Goal: Contribute content: Add original content to the website for others to see

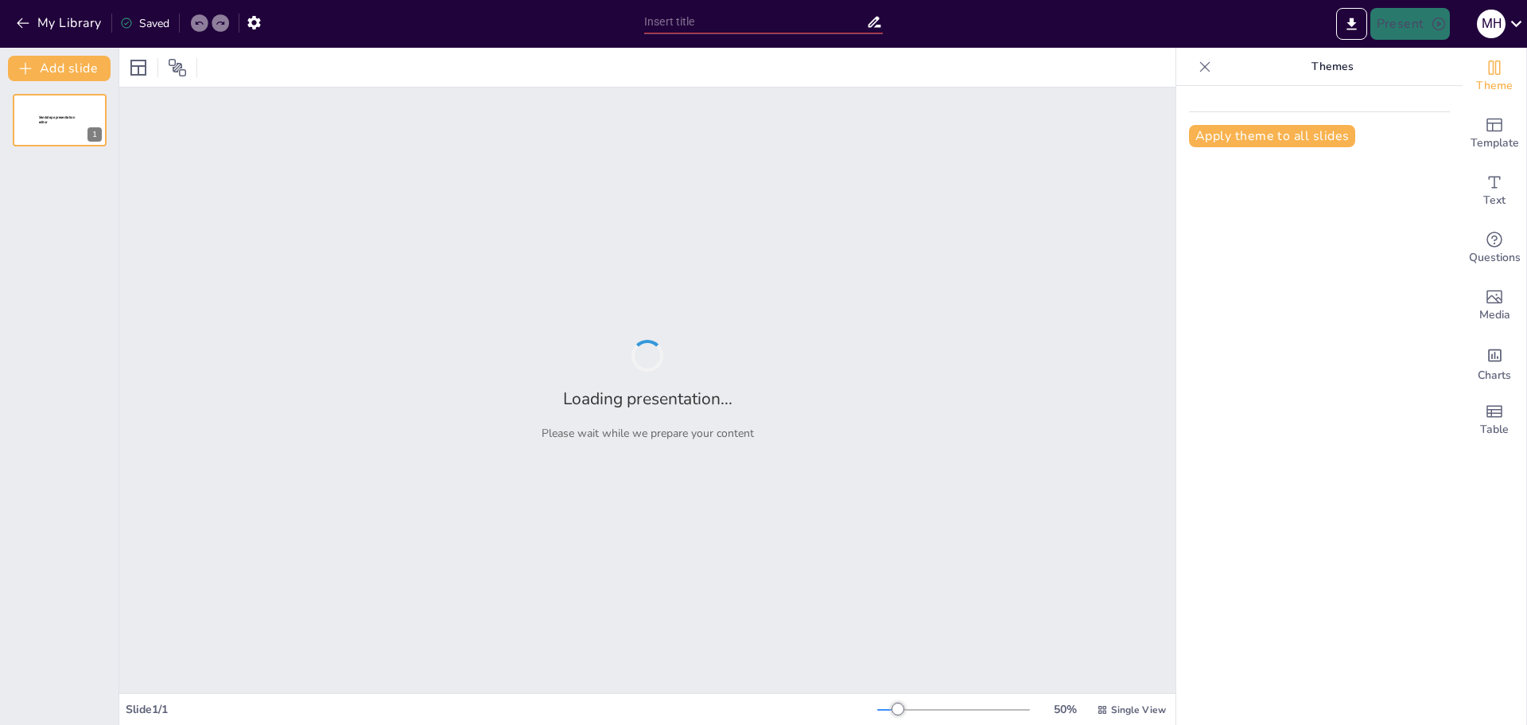
type input "Mission: Possible – Strategien für nachhaltiges Wachstum"
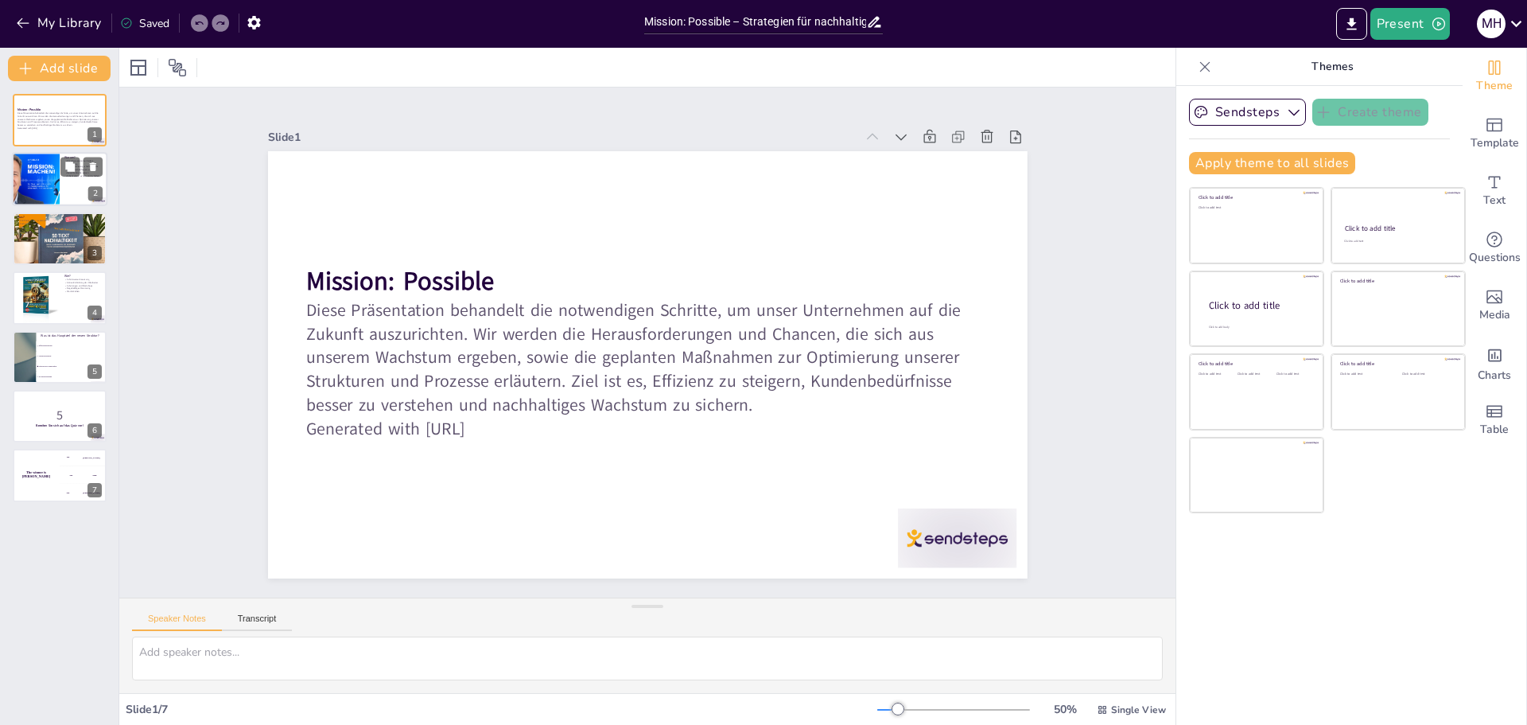
checkbox input "true"
click at [28, 192] on div at bounding box center [36, 180] width 54 height 54
type textarea "Die Stagnation der Umsätze ist ein klarer Hinweis darauf, dass wir unsere Strat…"
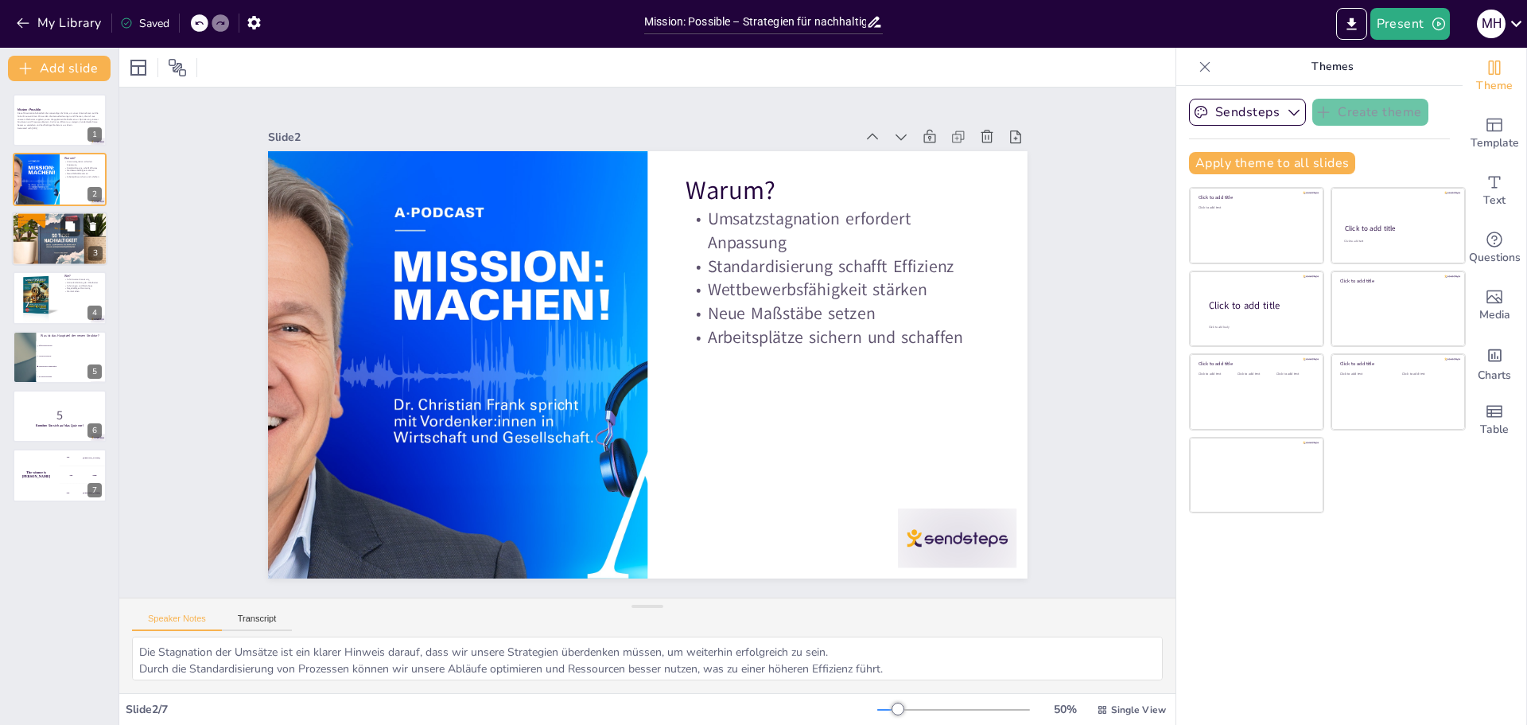
checkbox input "true"
click at [65, 256] on div at bounding box center [59, 238] width 95 height 95
type textarea "Die Einführung von fünf klar definierten Zielgruppen wird es uns ermöglichen, s…"
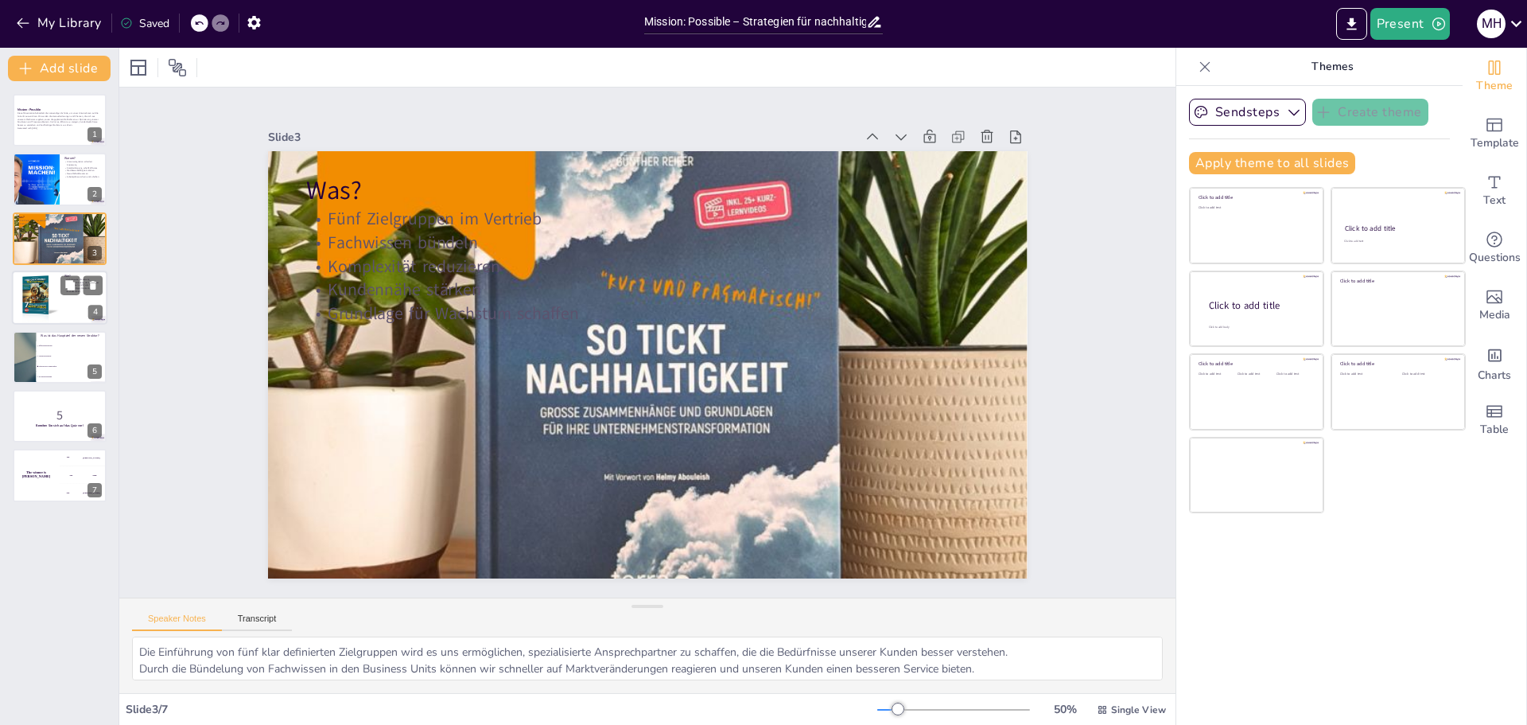
checkbox input "true"
click at [60, 294] on div at bounding box center [59, 297] width 95 height 54
type textarea "Eine schrittweise und strukturierte Umsetzung ist entscheidend, um sicherzustel…"
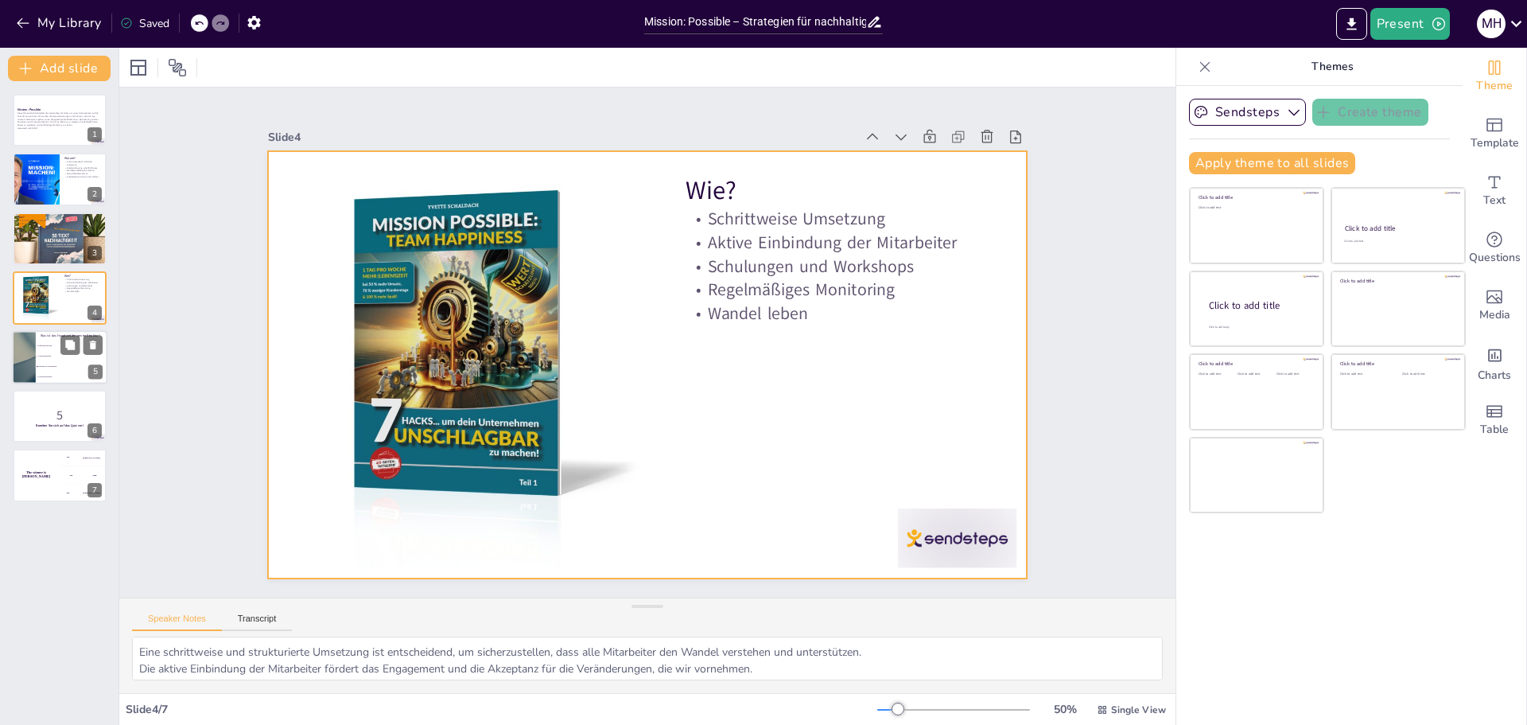
checkbox input "true"
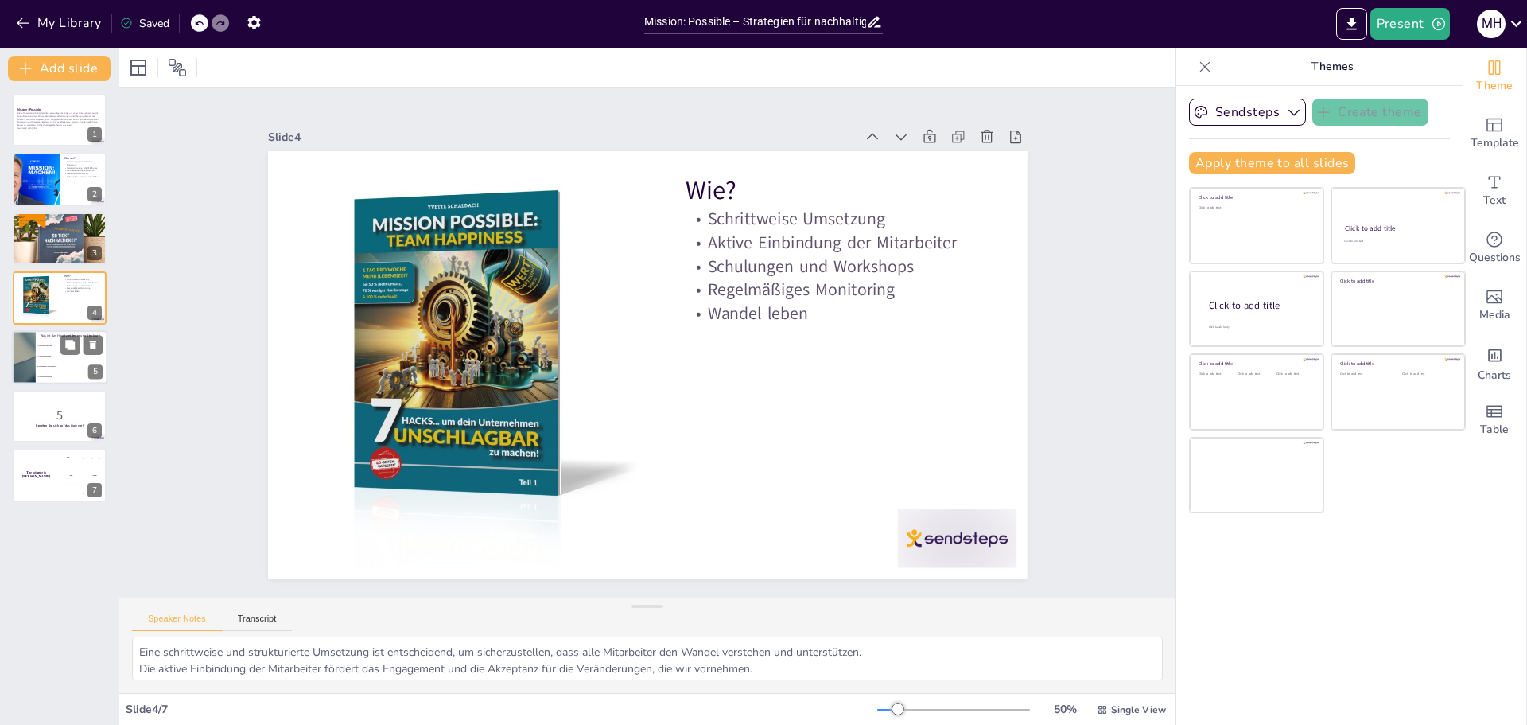
checkbox input "true"
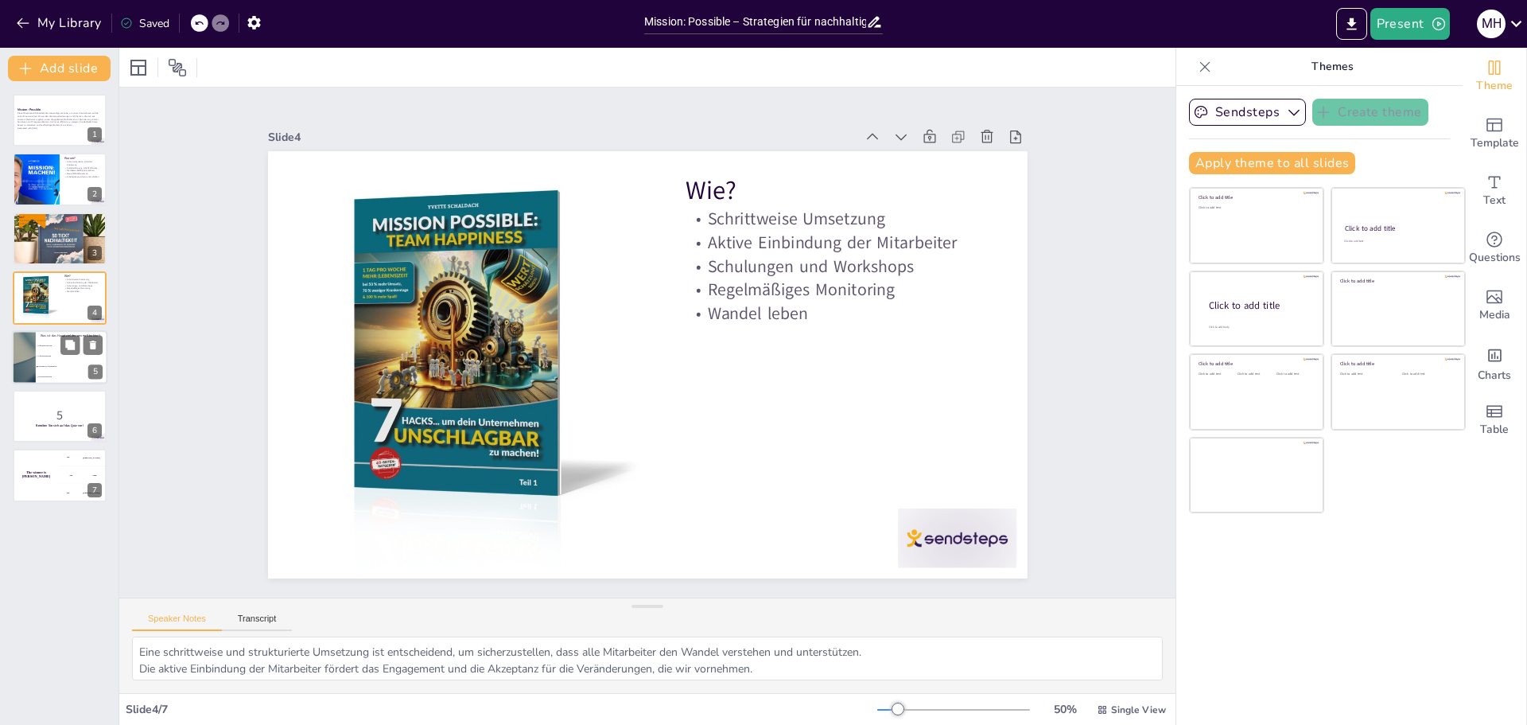
checkbox input "true"
click at [51, 364] on li "Stärkung der Kundennähe" at bounding box center [72, 366] width 72 height 10
type textarea "Die richtige Antwort ist "Stärkung der Kundennähe". Dies wird in der Folie "Was…"
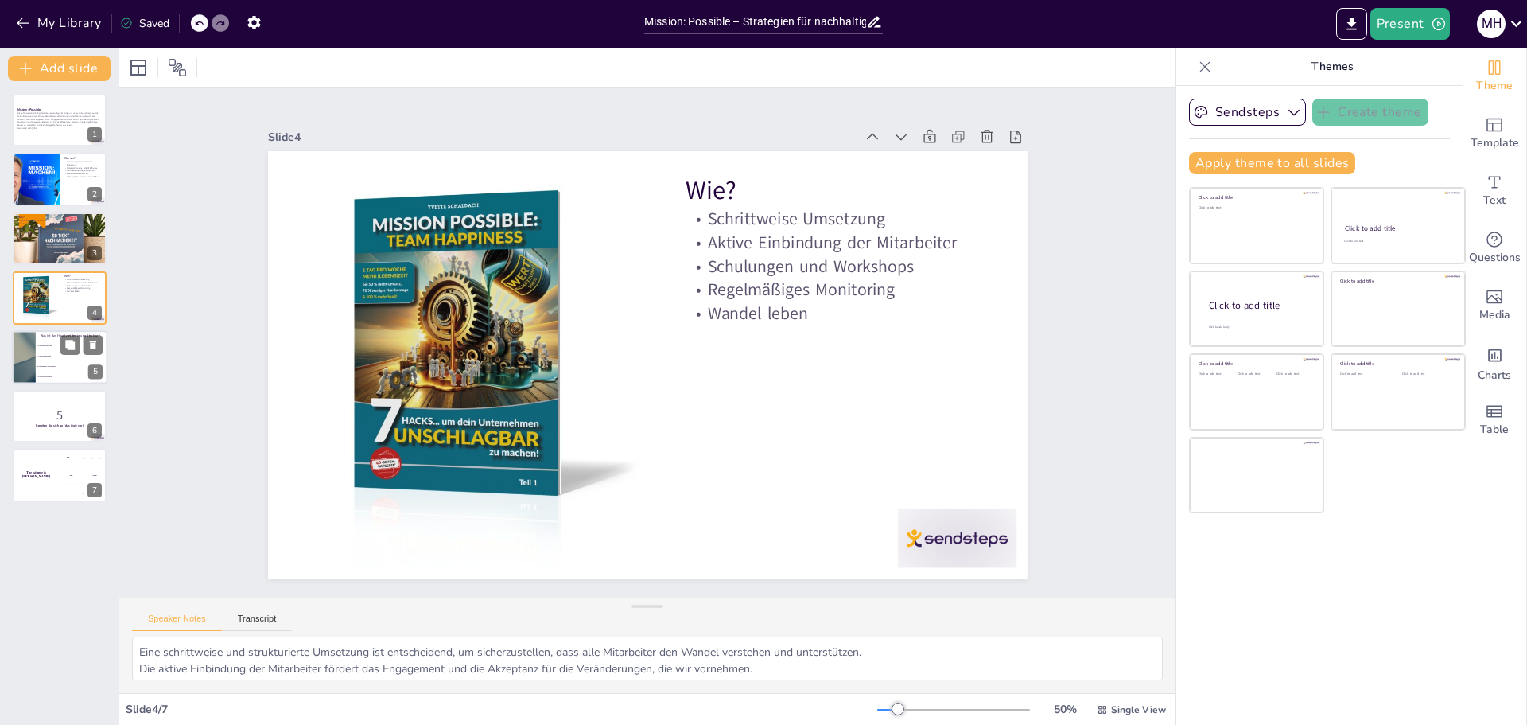
checkbox input "true"
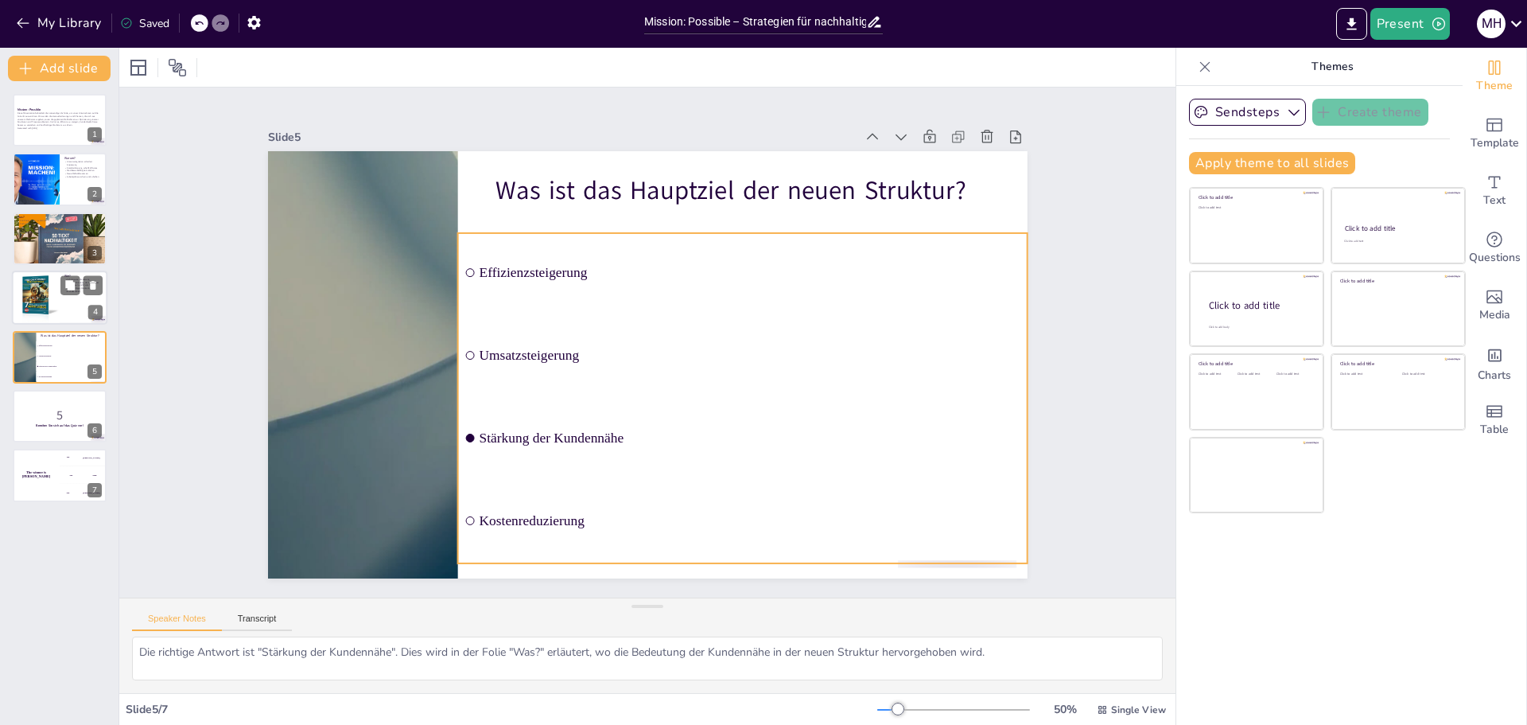
checkbox input "true"
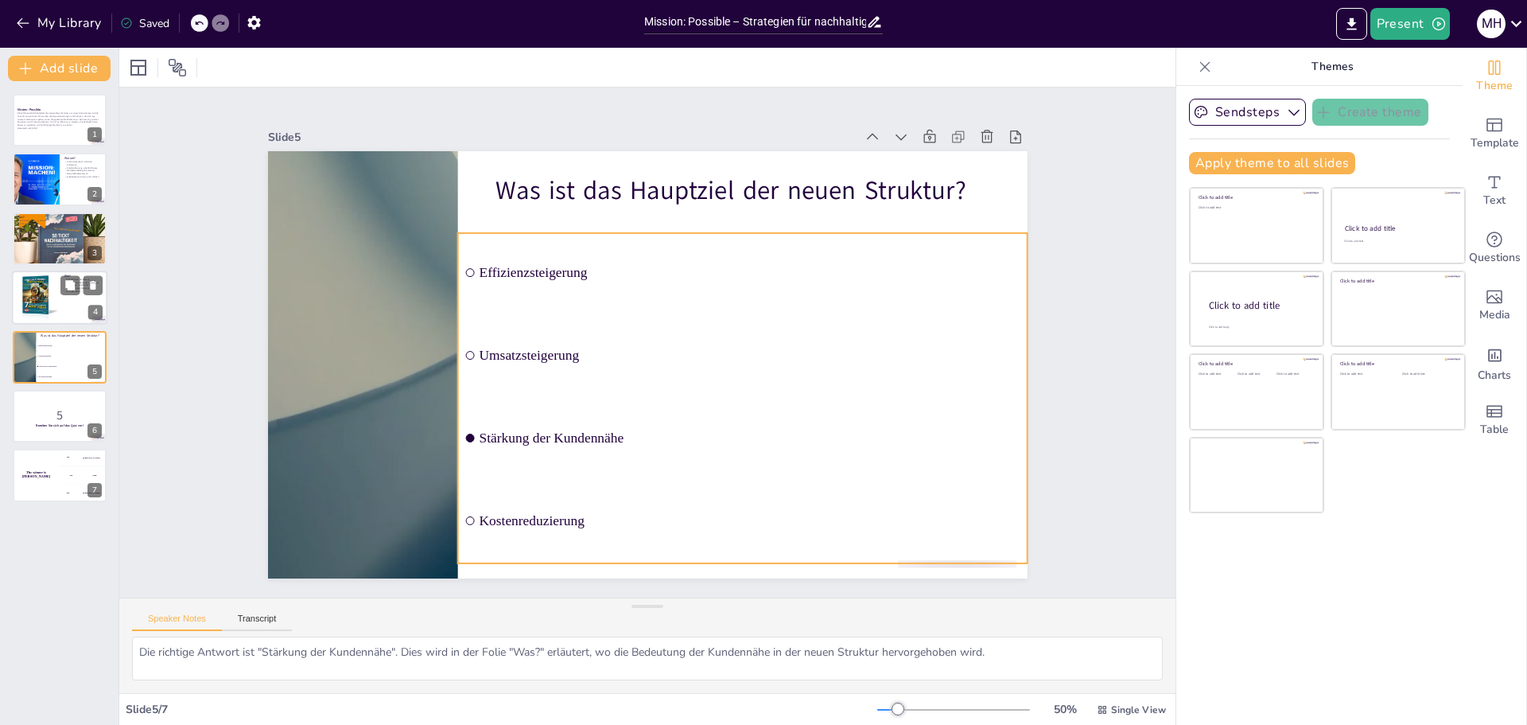
checkbox input "true"
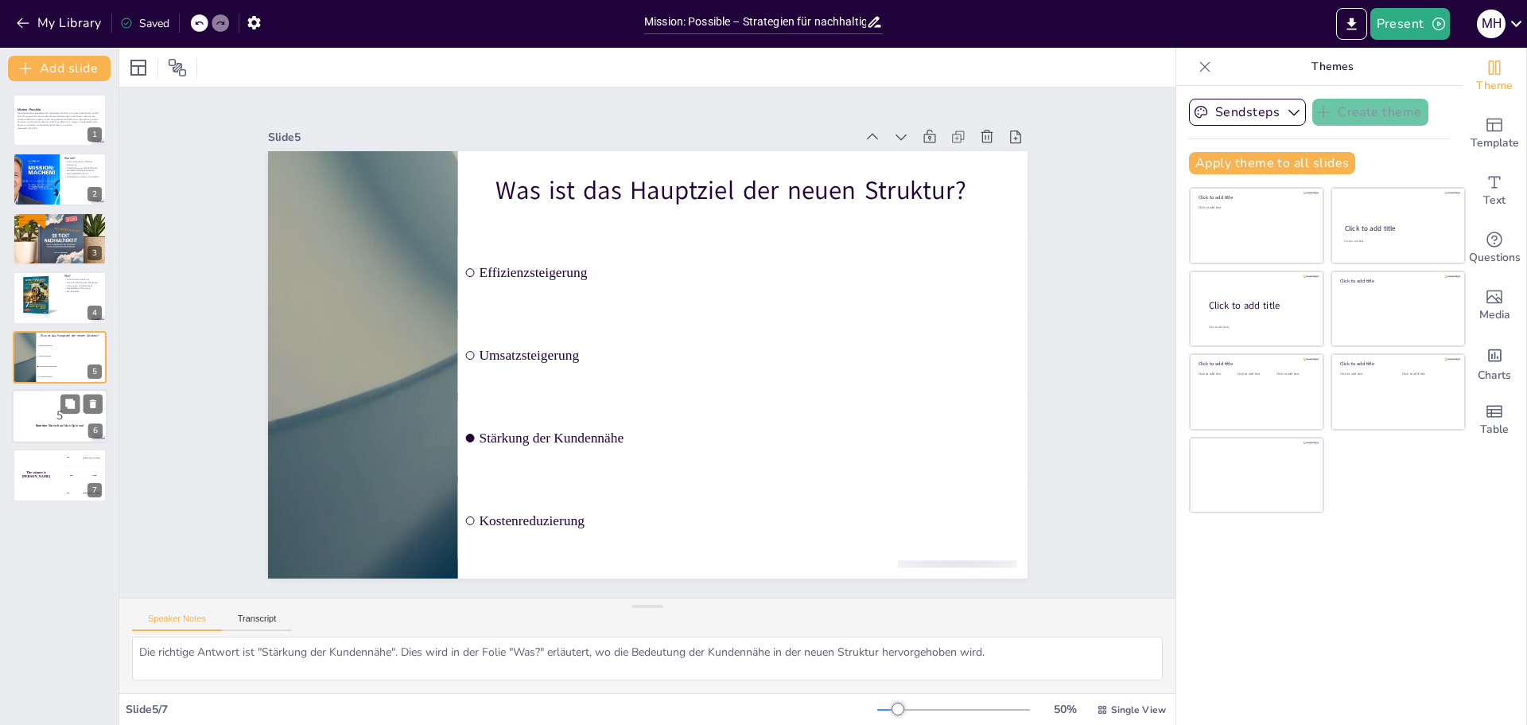
checkbox input "true"
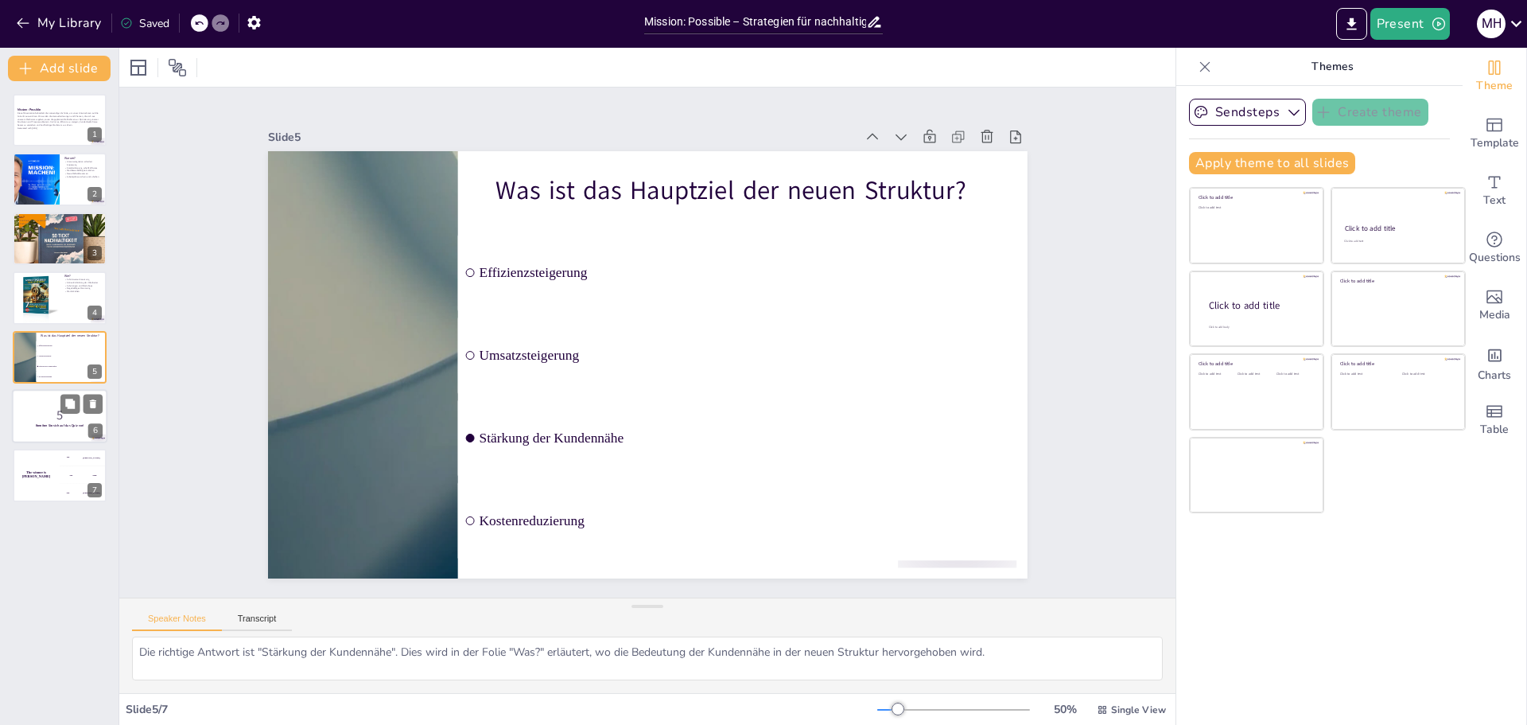
checkbox input "true"
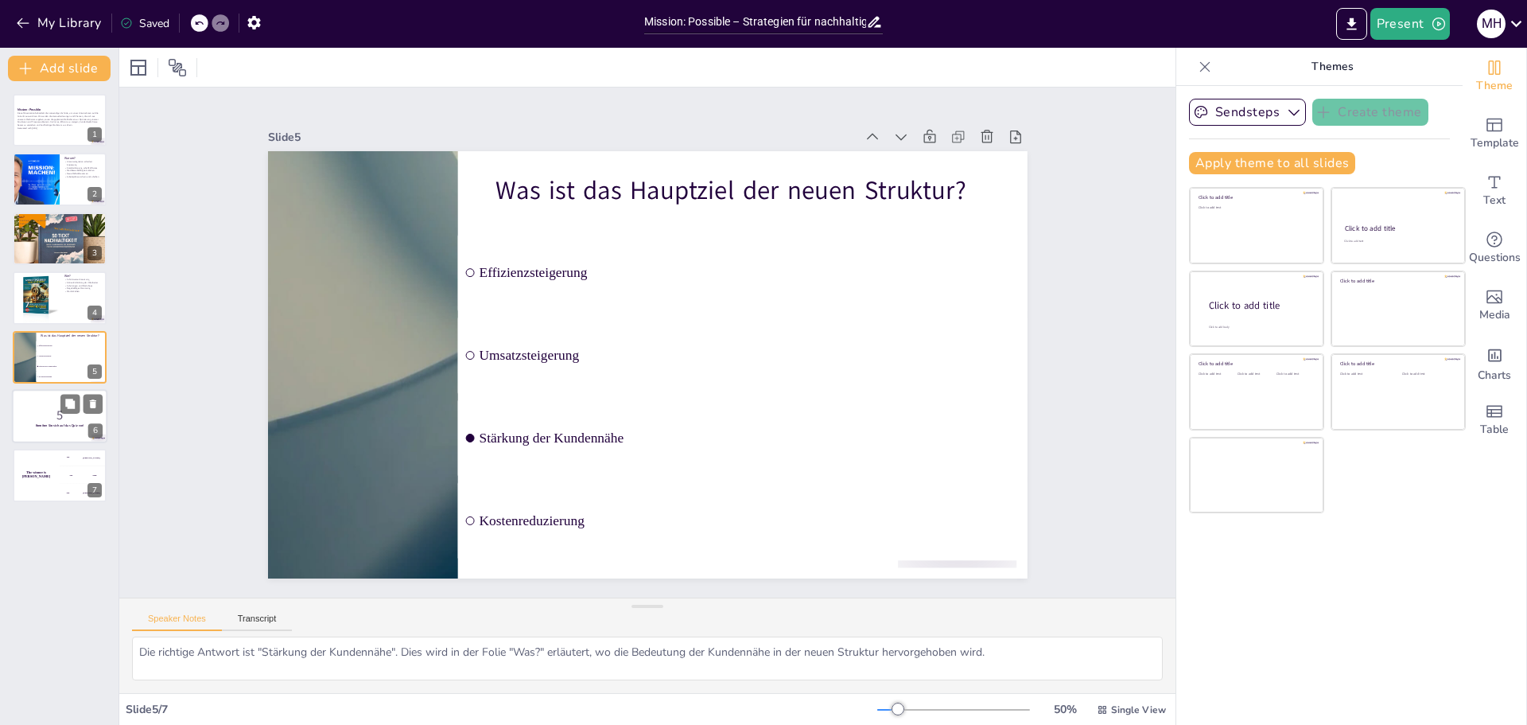
checkbox input "true"
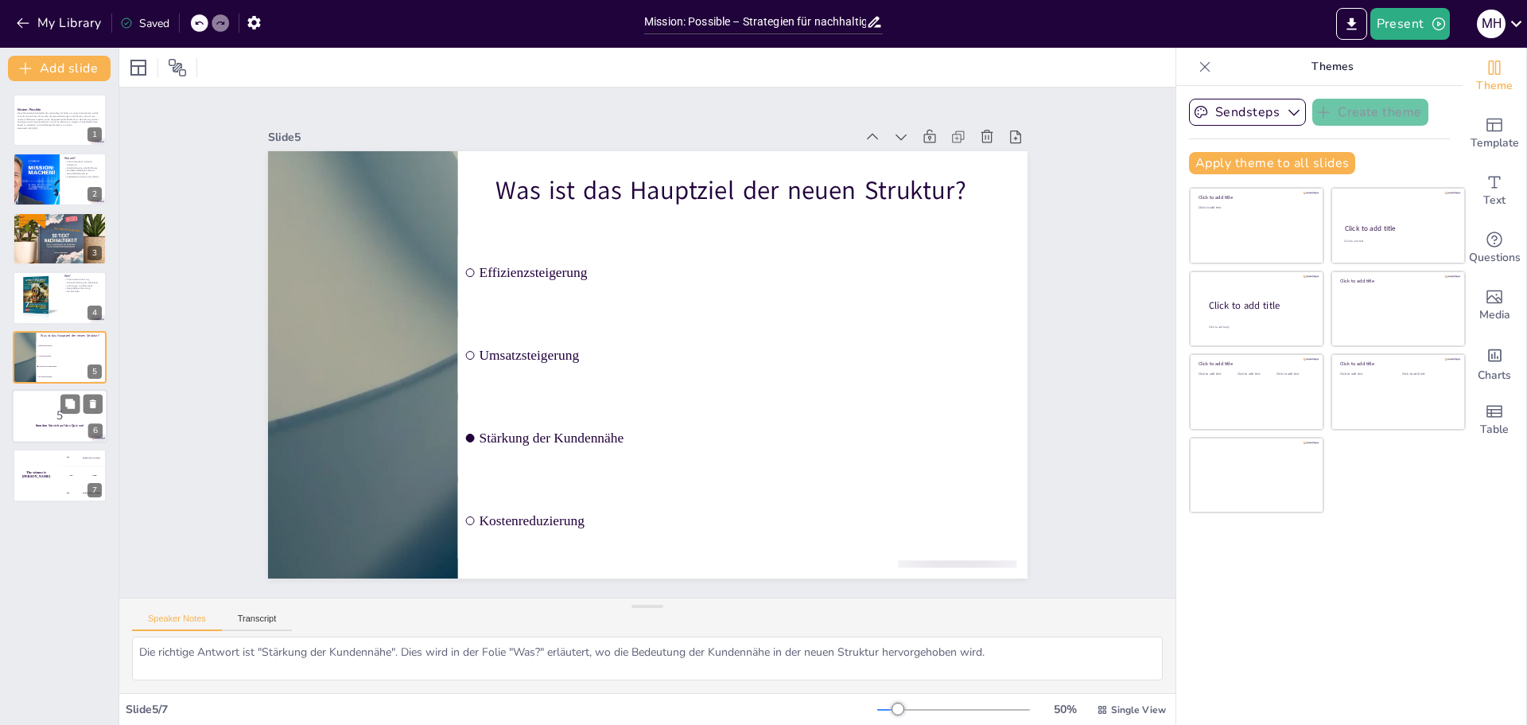
checkbox input "true"
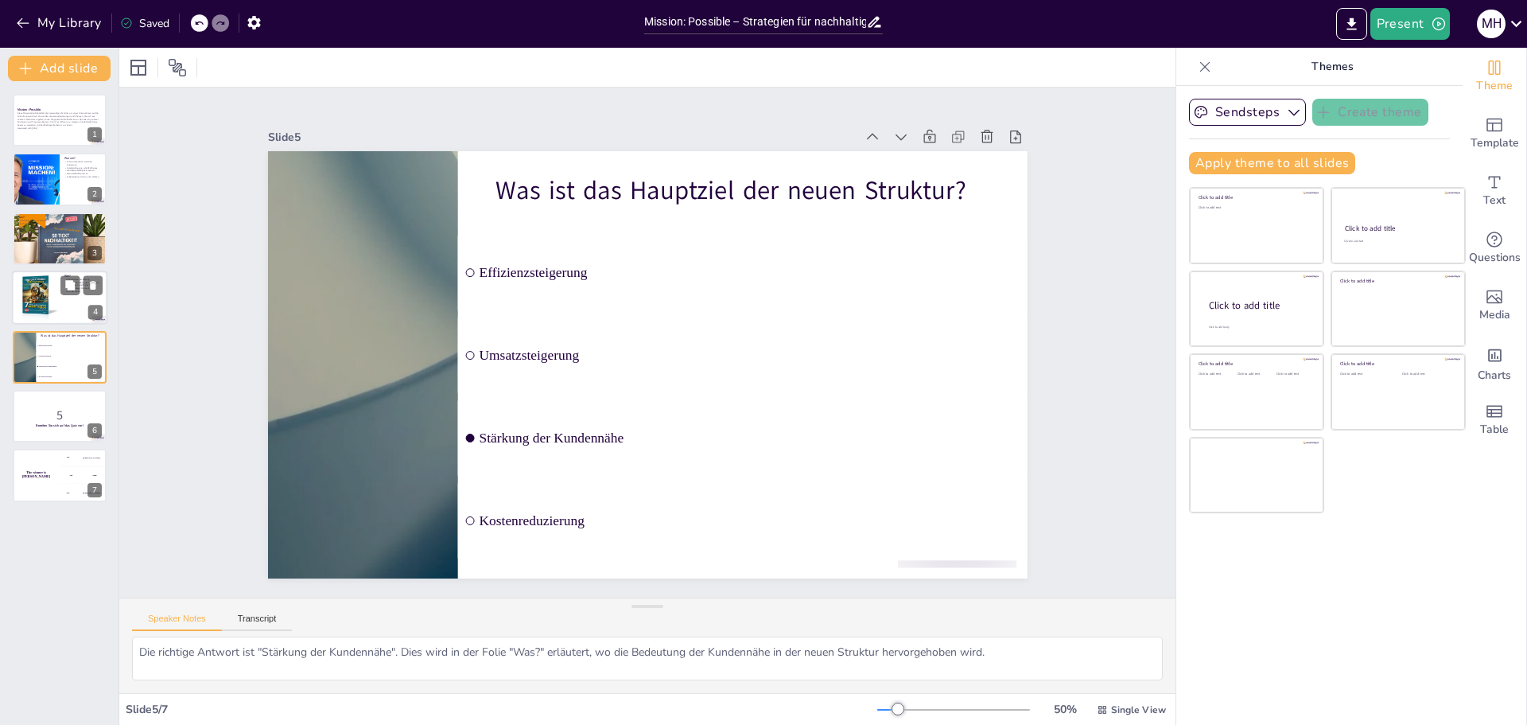
checkbox input "true"
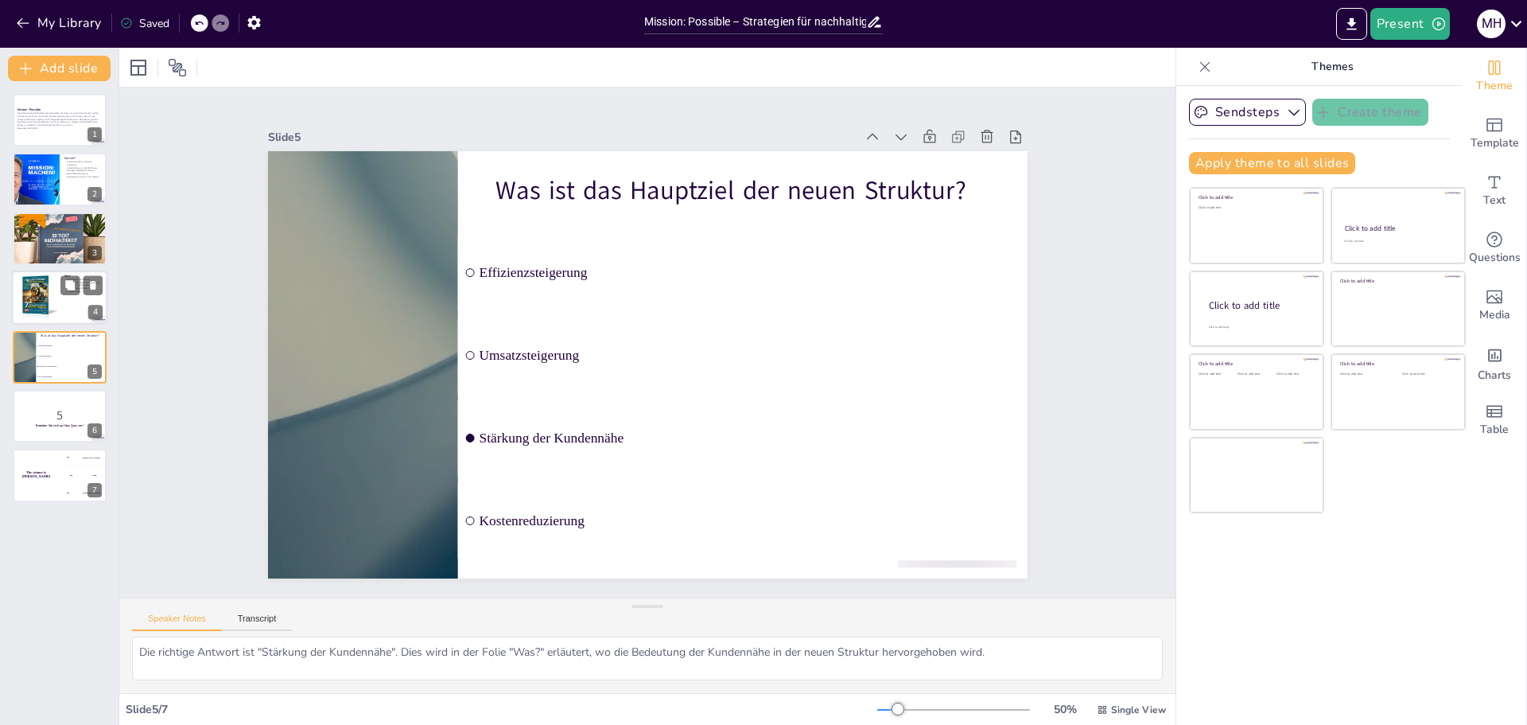
checkbox input "true"
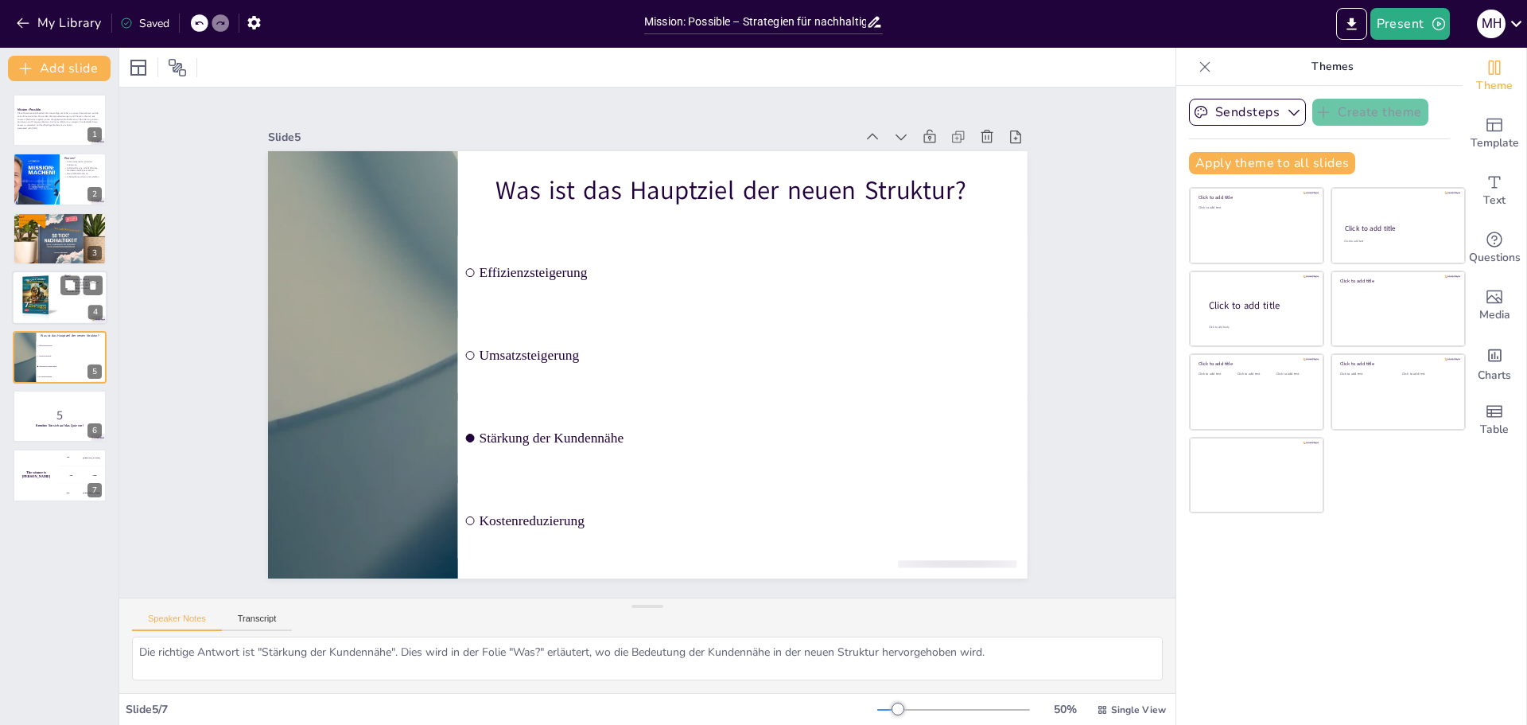
checkbox input "true"
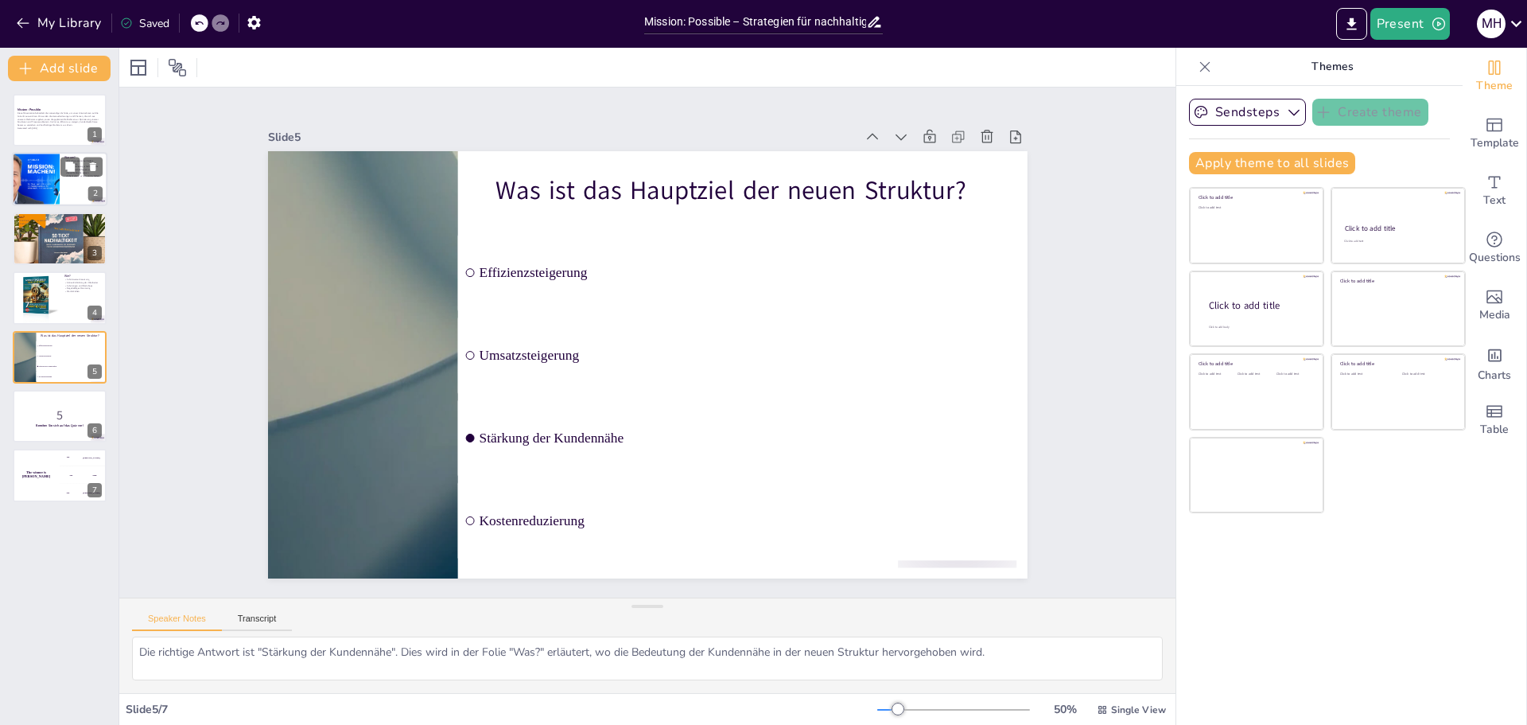
checkbox input "true"
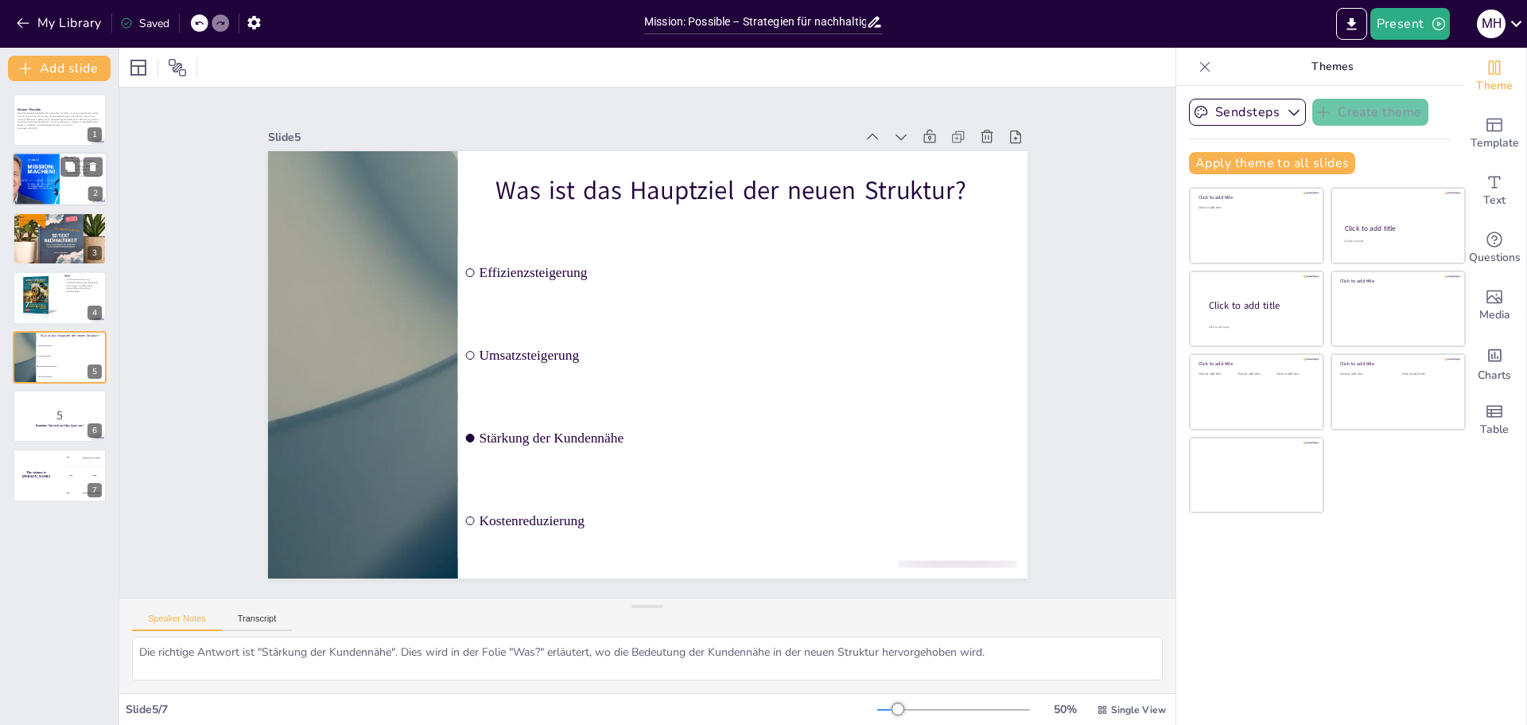
checkbox input "true"
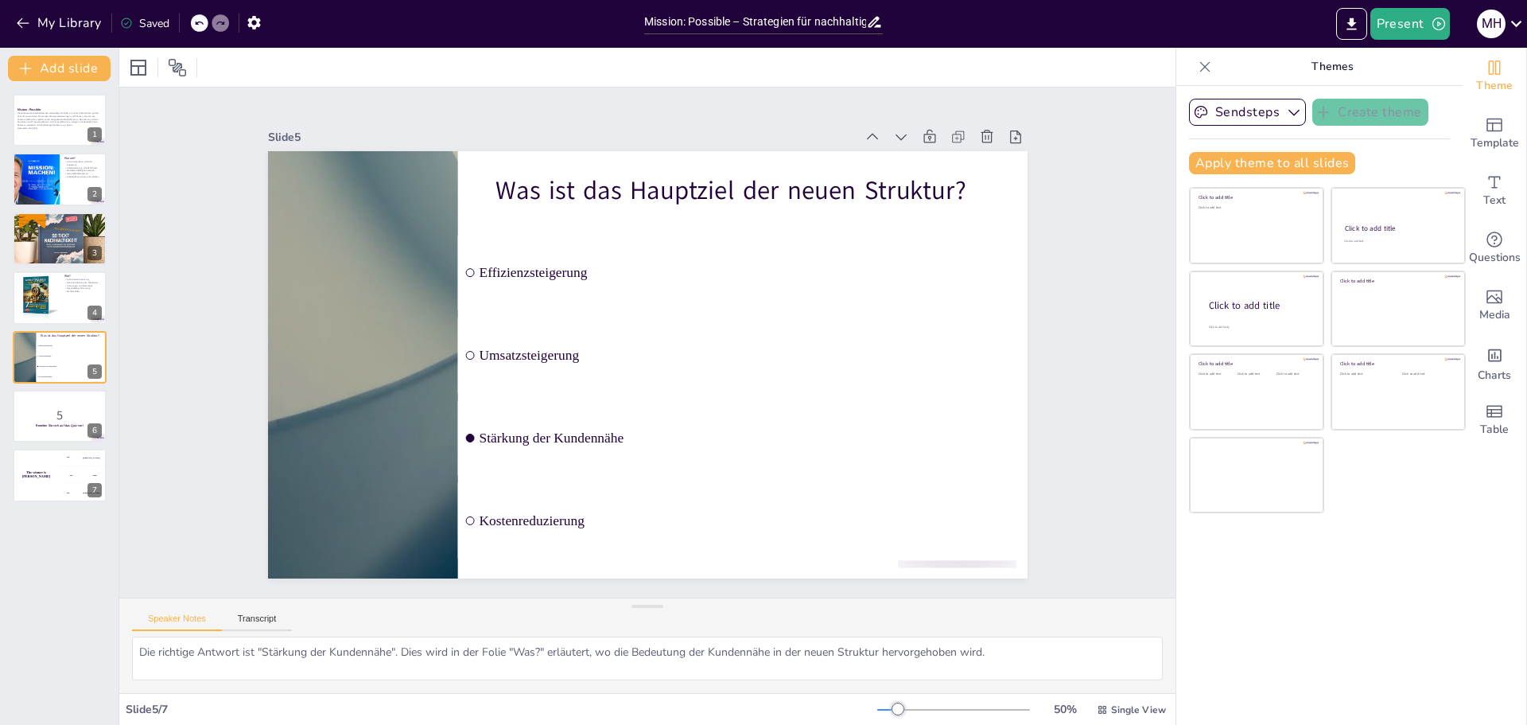
checkbox input "true"
click at [42, 25] on button "My Library" at bounding box center [60, 22] width 96 height 25
